Goal: Ask a question

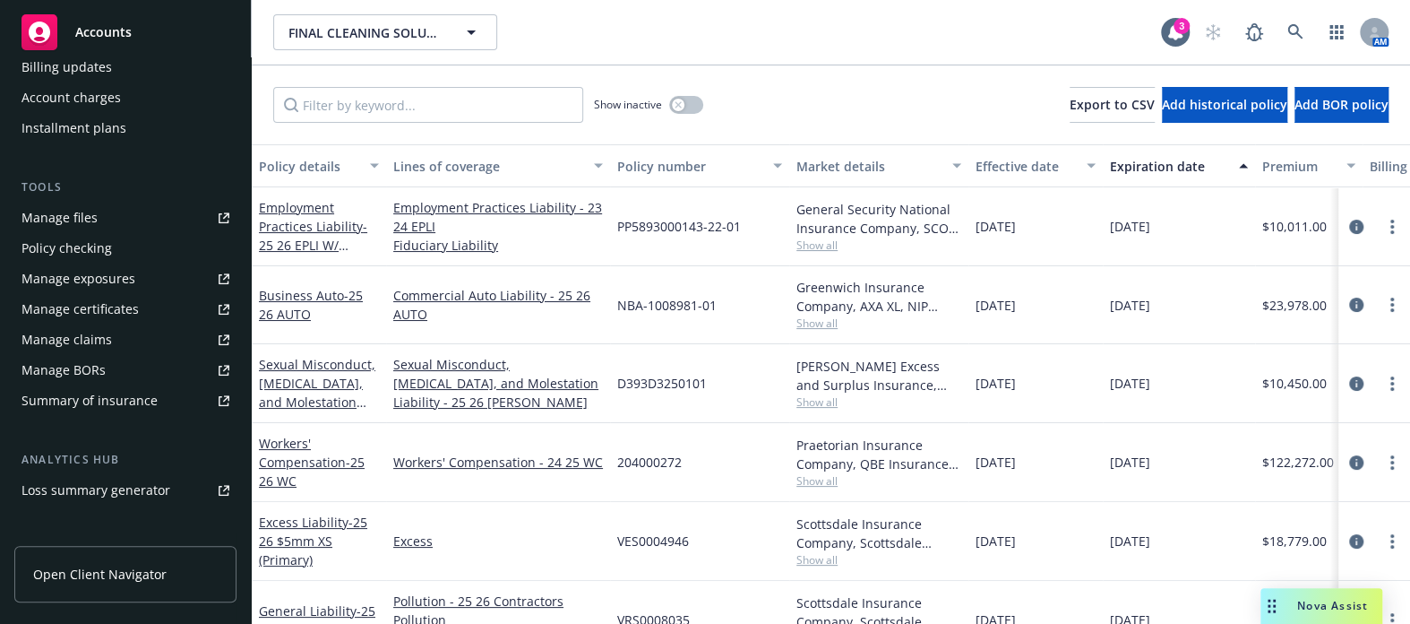
scroll to position [407, 0]
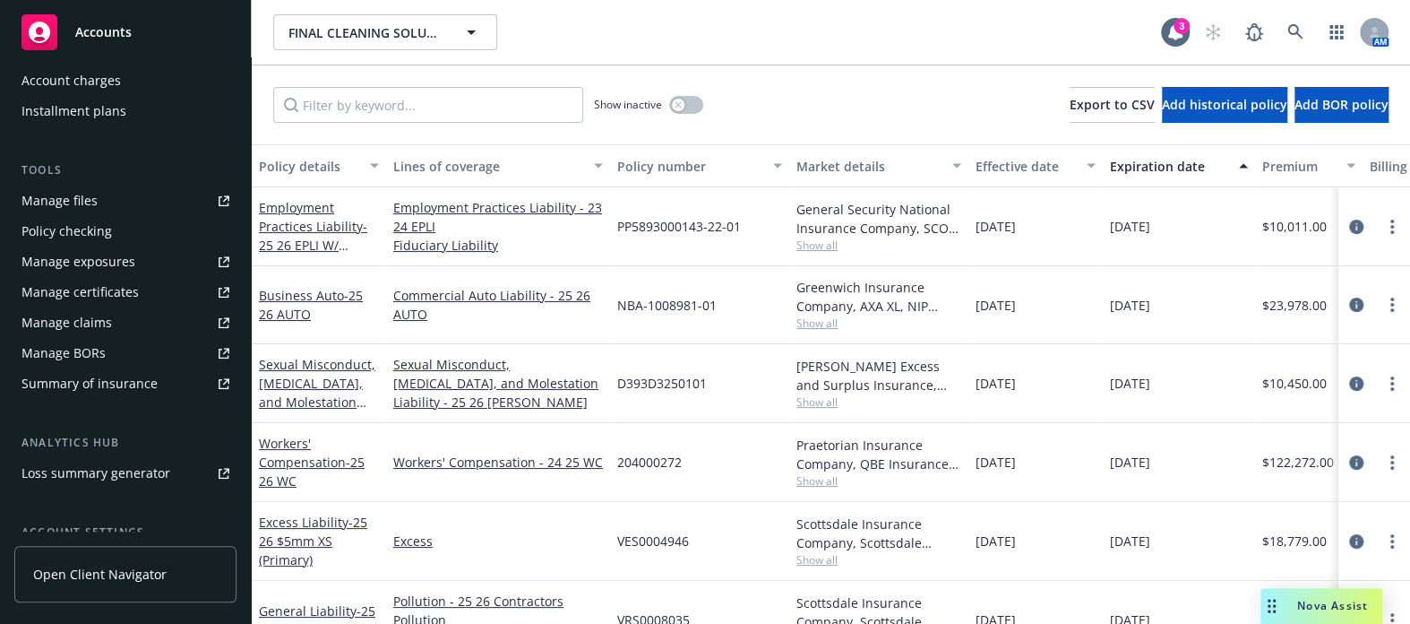
click at [134, 289] on link "Manage certificates" at bounding box center [125, 292] width 222 height 29
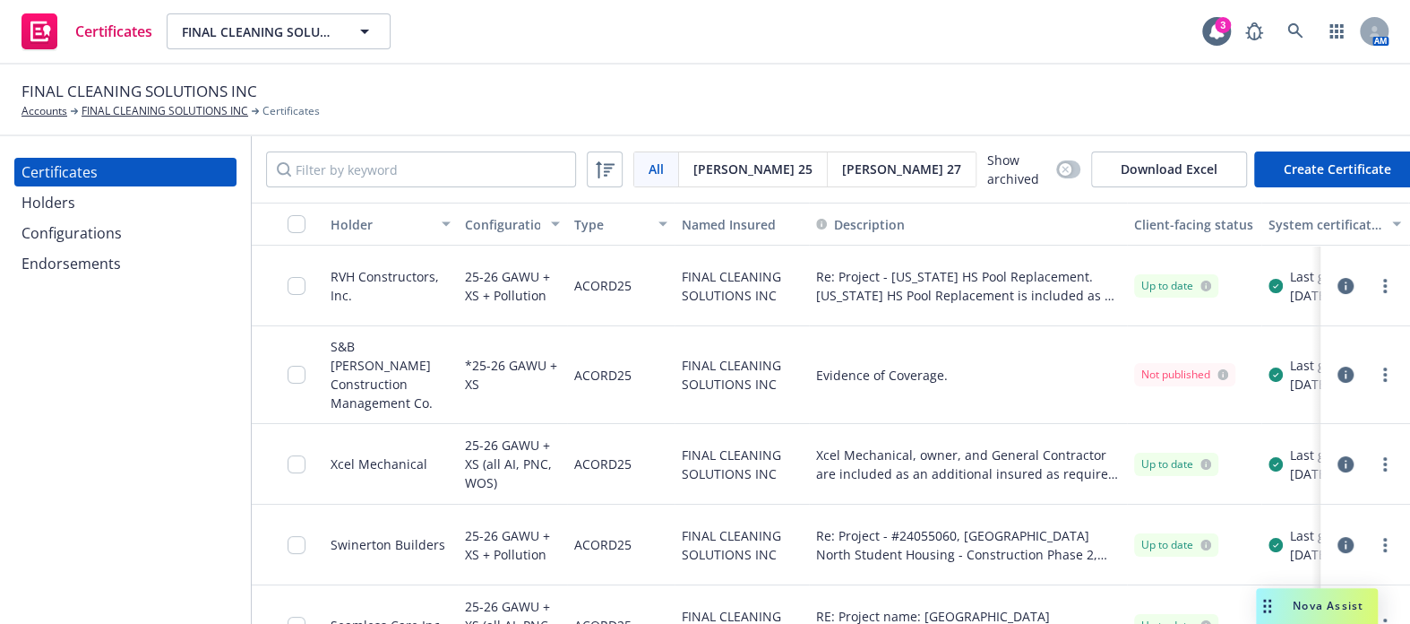
click at [1308, 591] on div "Nova Assist" at bounding box center [1317, 606] width 122 height 36
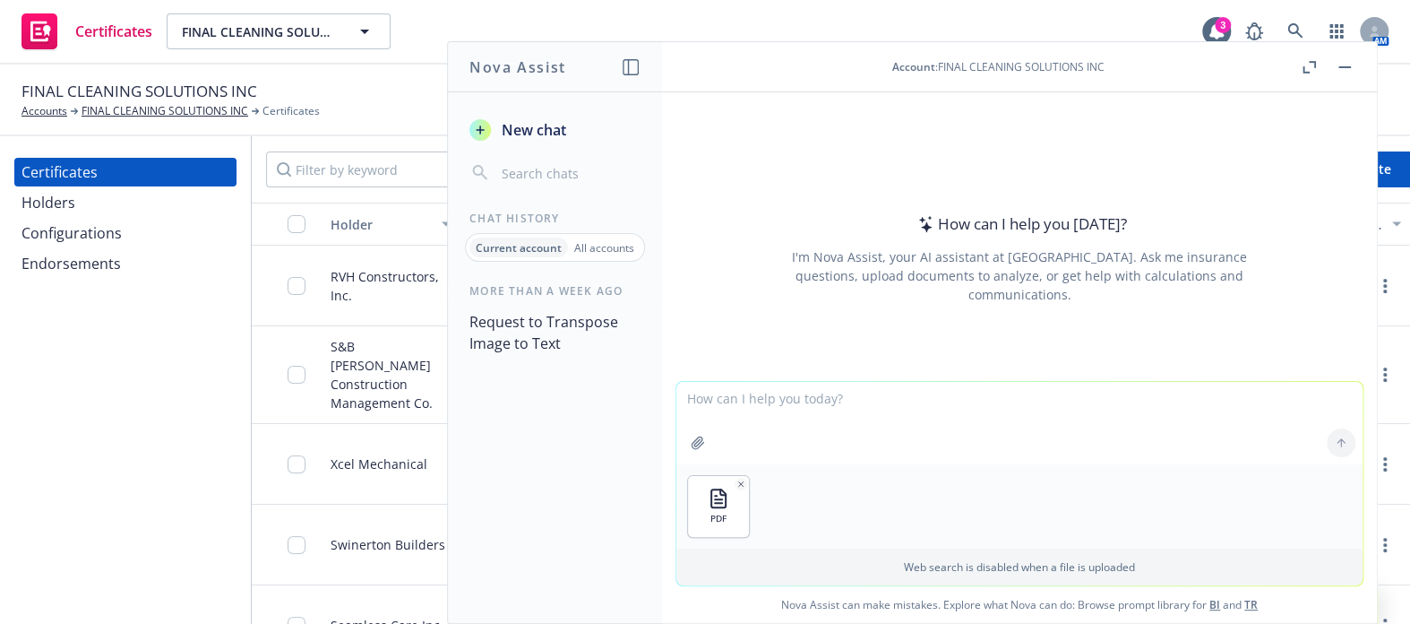
click at [802, 429] on textarea at bounding box center [1020, 423] width 686 height 82
type textarea "p"
type textarea "unlock this pdf so I can copy and paste the text"
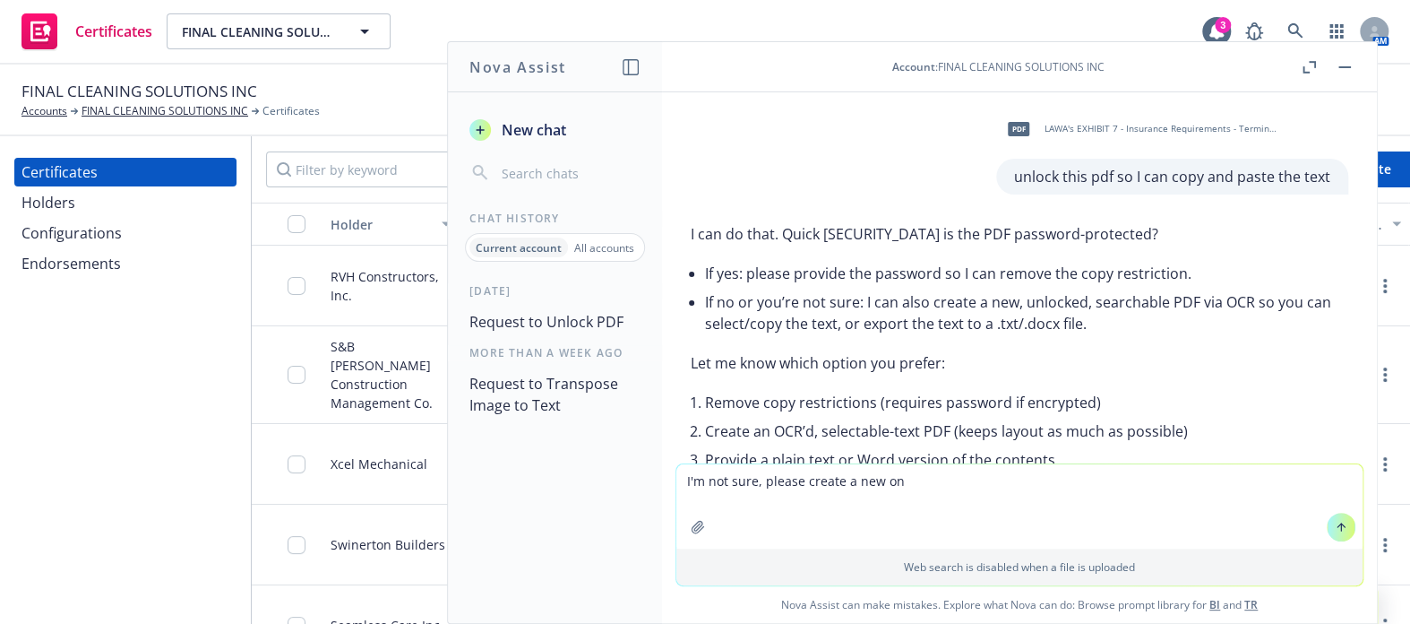
type textarea "I'm not sure, please create a new one"
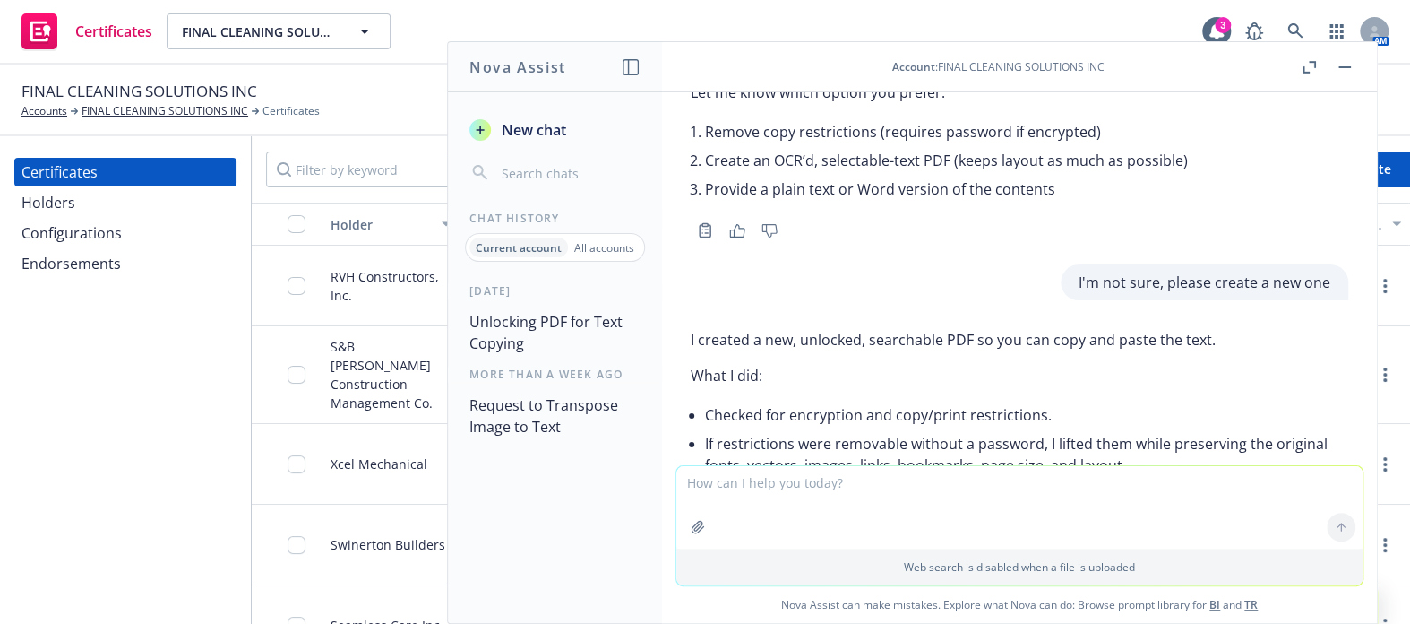
scroll to position [546, 0]
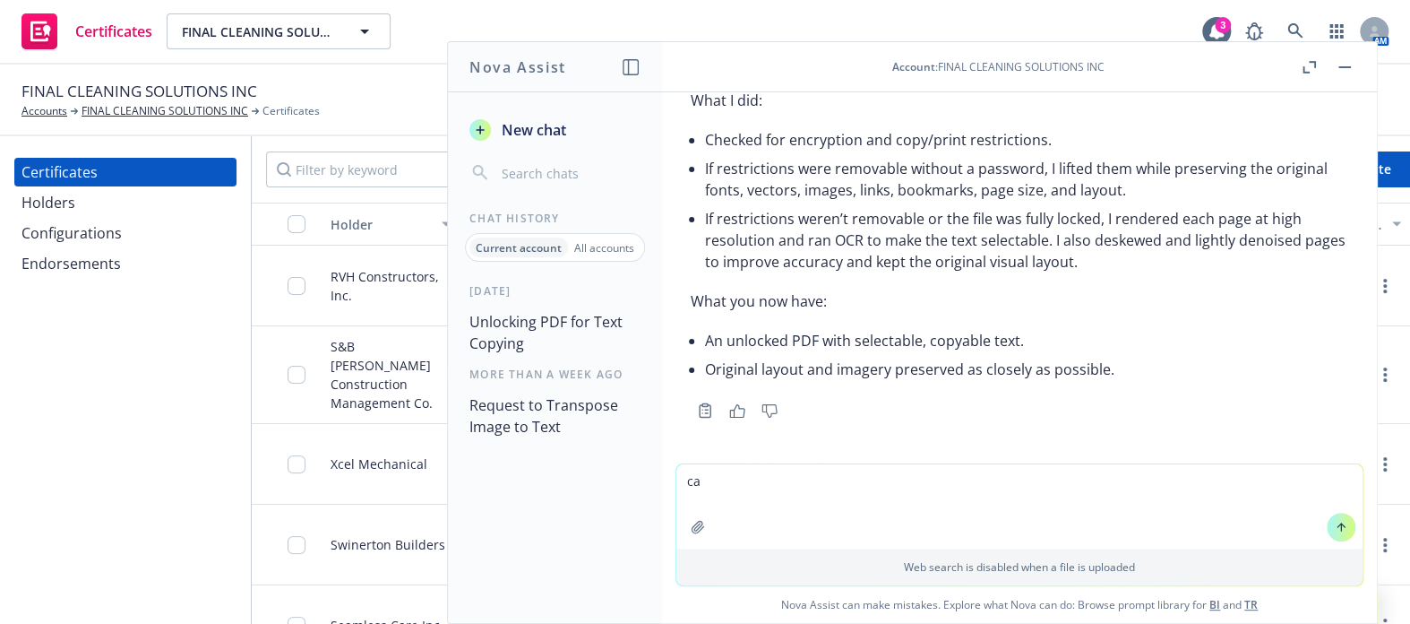
type textarea "c"
type textarea "can you upload the file again?"
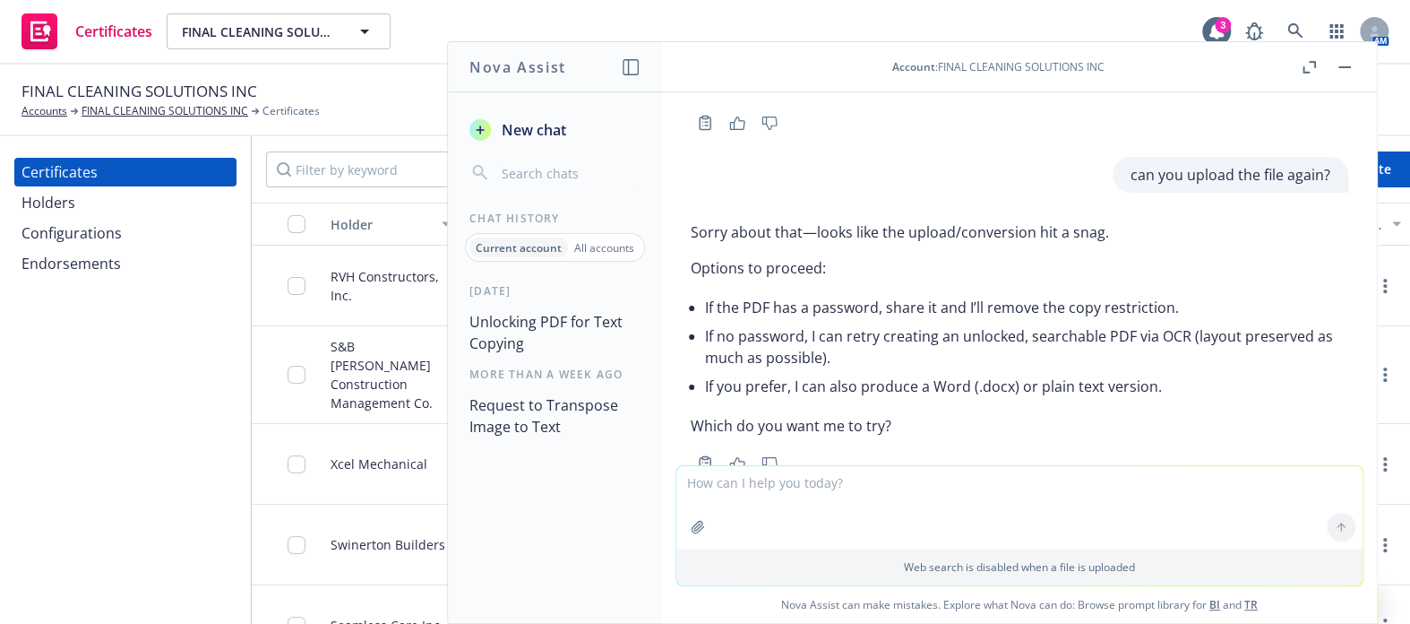
scroll to position [886, 0]
